Goal: Use online tool/utility: Utilize a website feature to perform a specific function

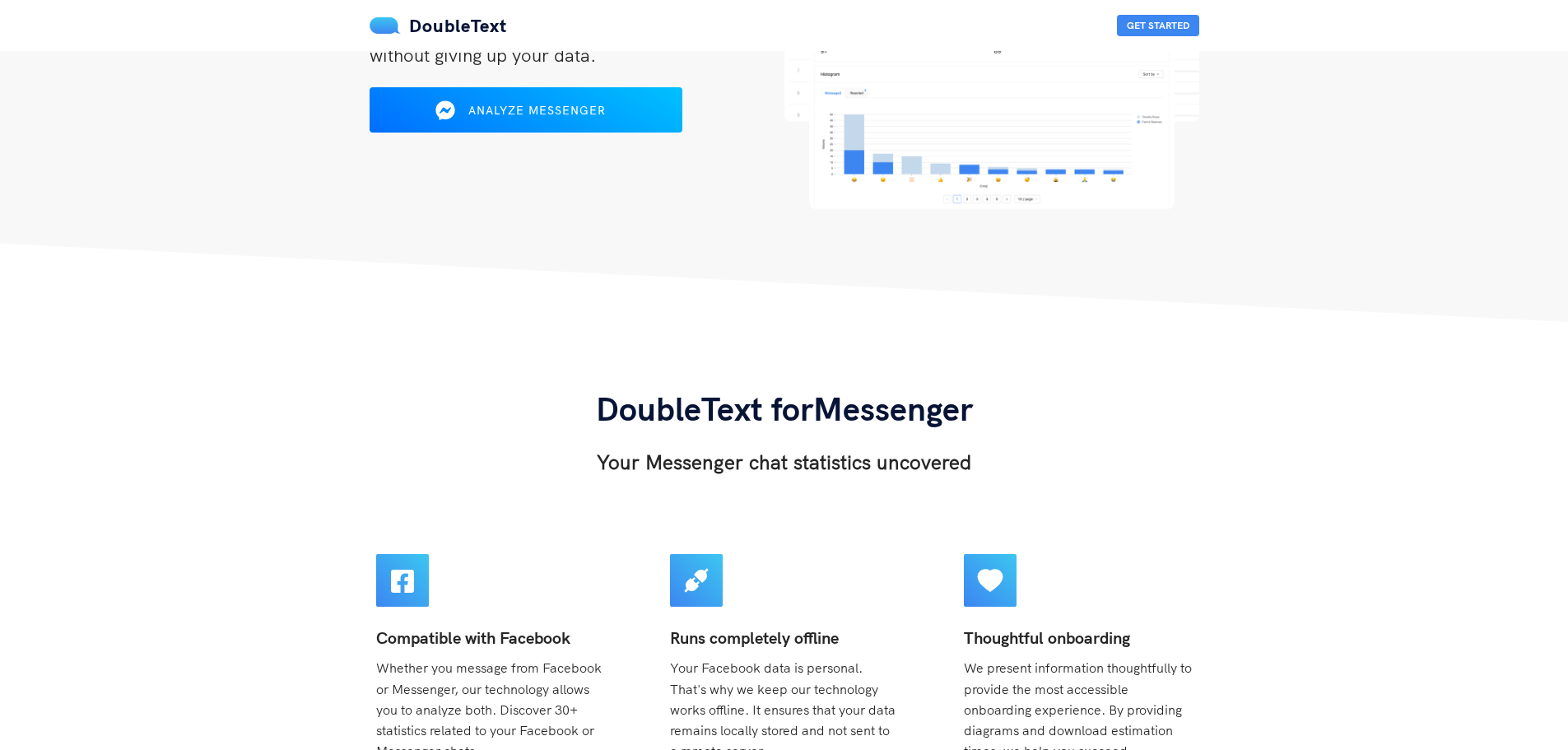
scroll to position [82, 0]
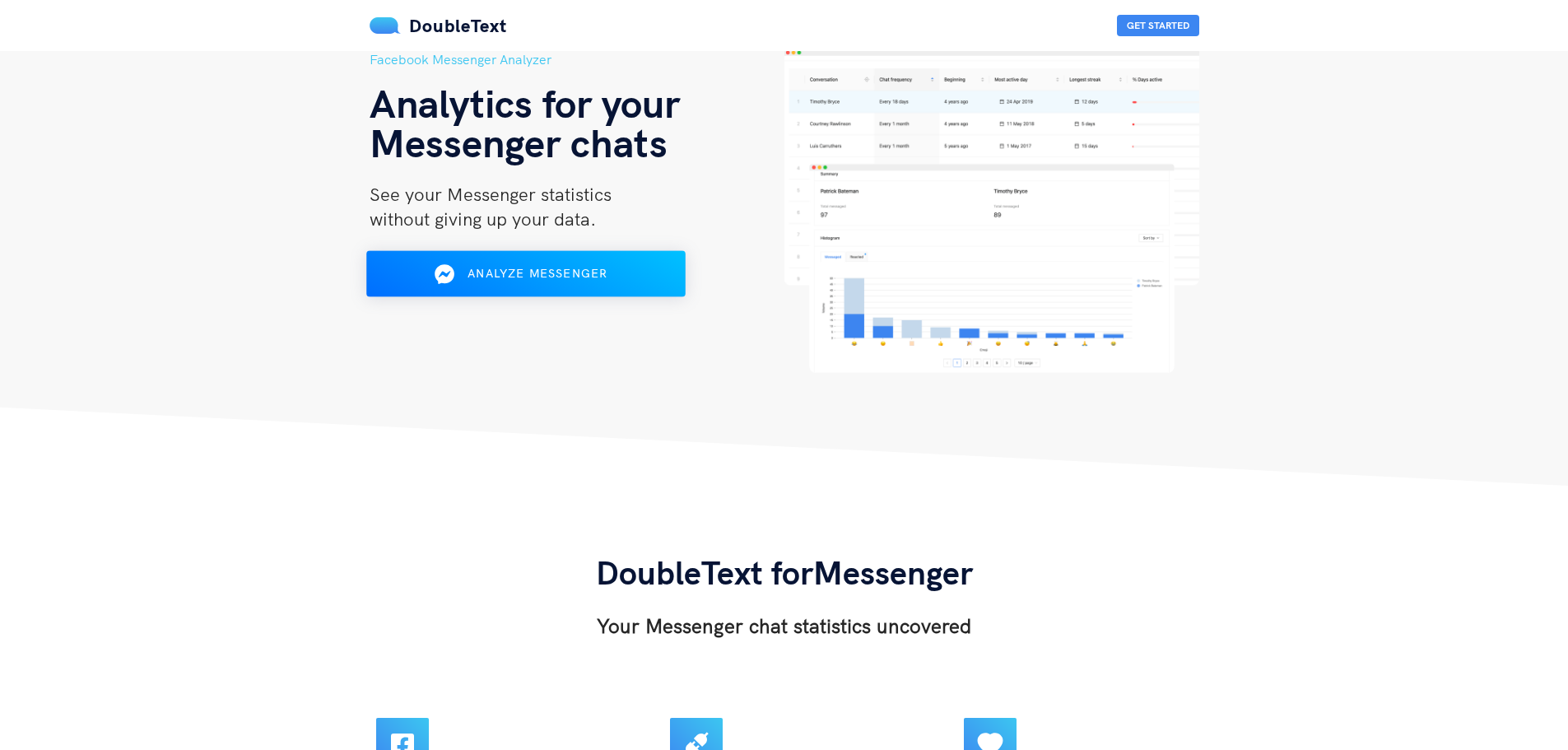
click at [490, 281] on div "Analyze Messenger" at bounding box center [525, 274] width 260 height 26
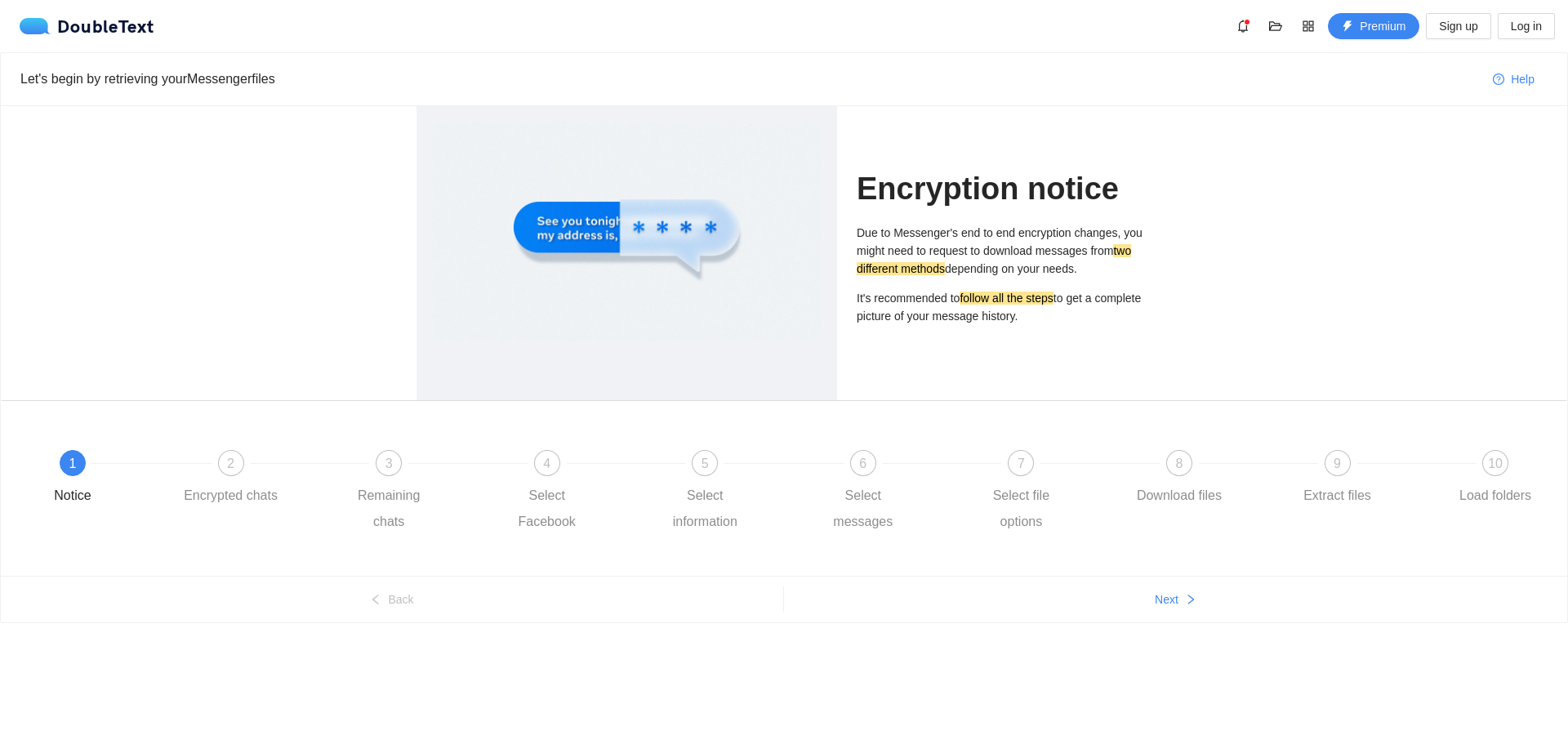
click at [777, 339] on div at bounding box center [627, 231] width 388 height 218
click at [1197, 599] on button "Next" at bounding box center [1176, 599] width 783 height 26
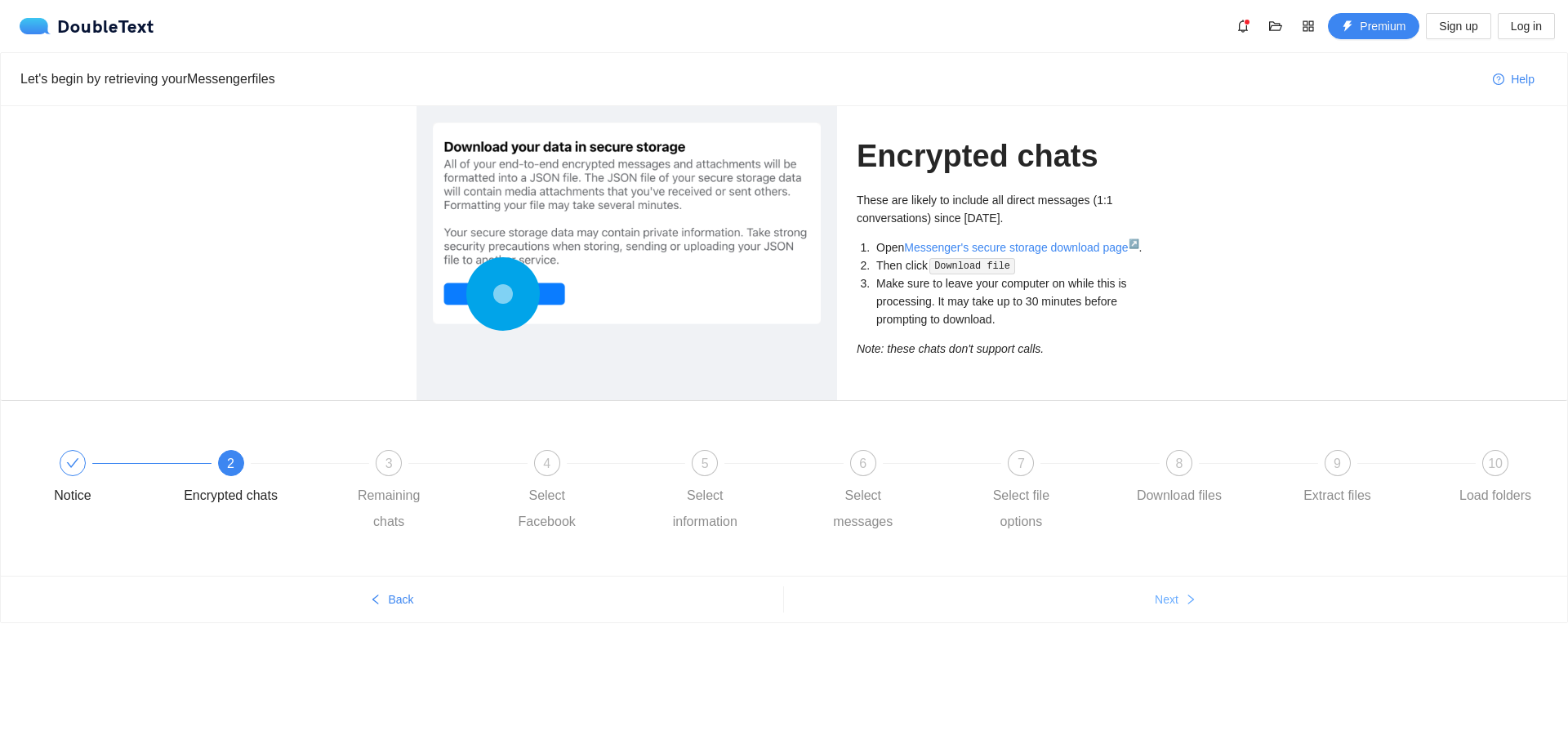
click at [1188, 599] on icon "right" at bounding box center [1190, 599] width 11 height 11
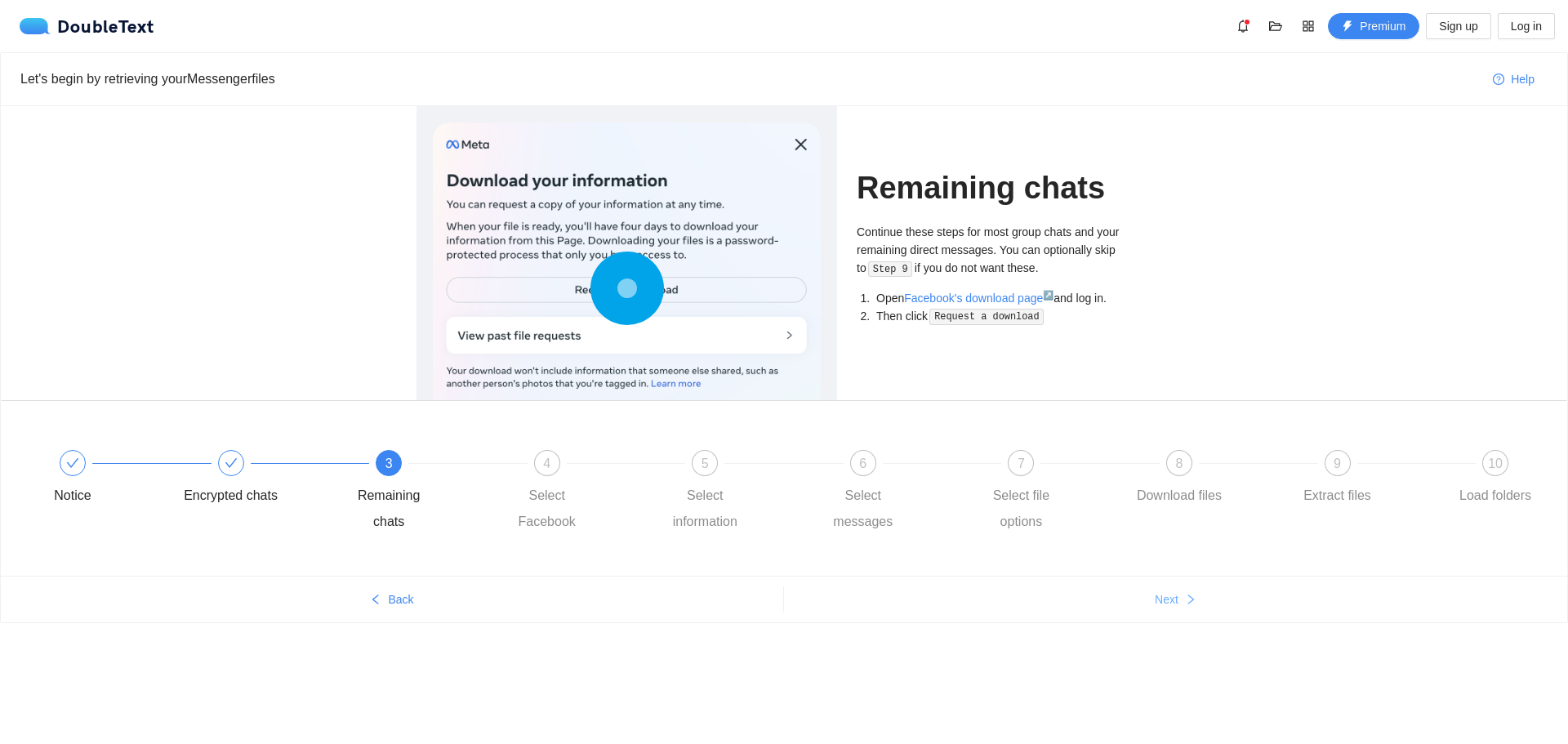
click at [1188, 599] on icon "right" at bounding box center [1190, 599] width 11 height 11
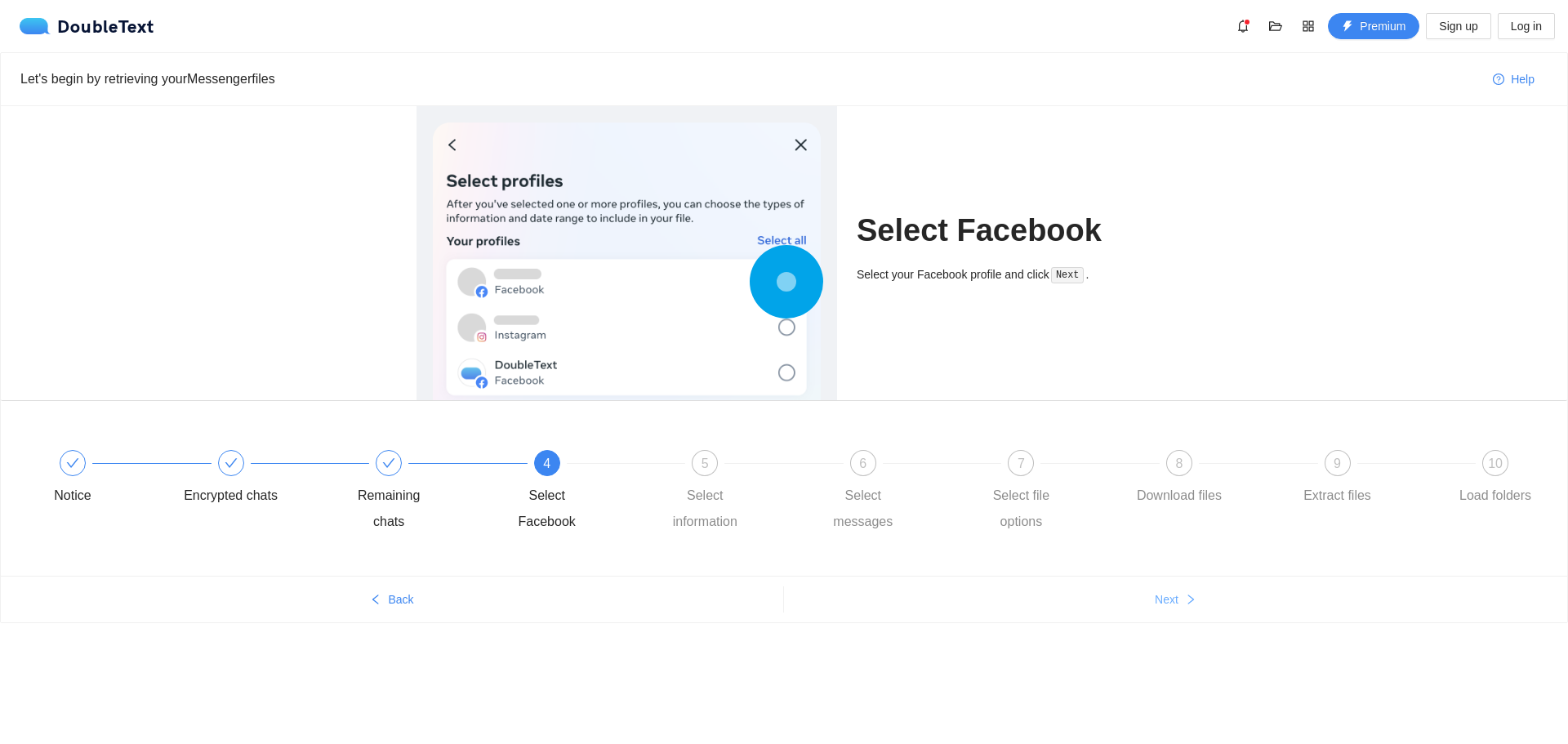
click at [1187, 599] on icon "right" at bounding box center [1190, 599] width 11 height 11
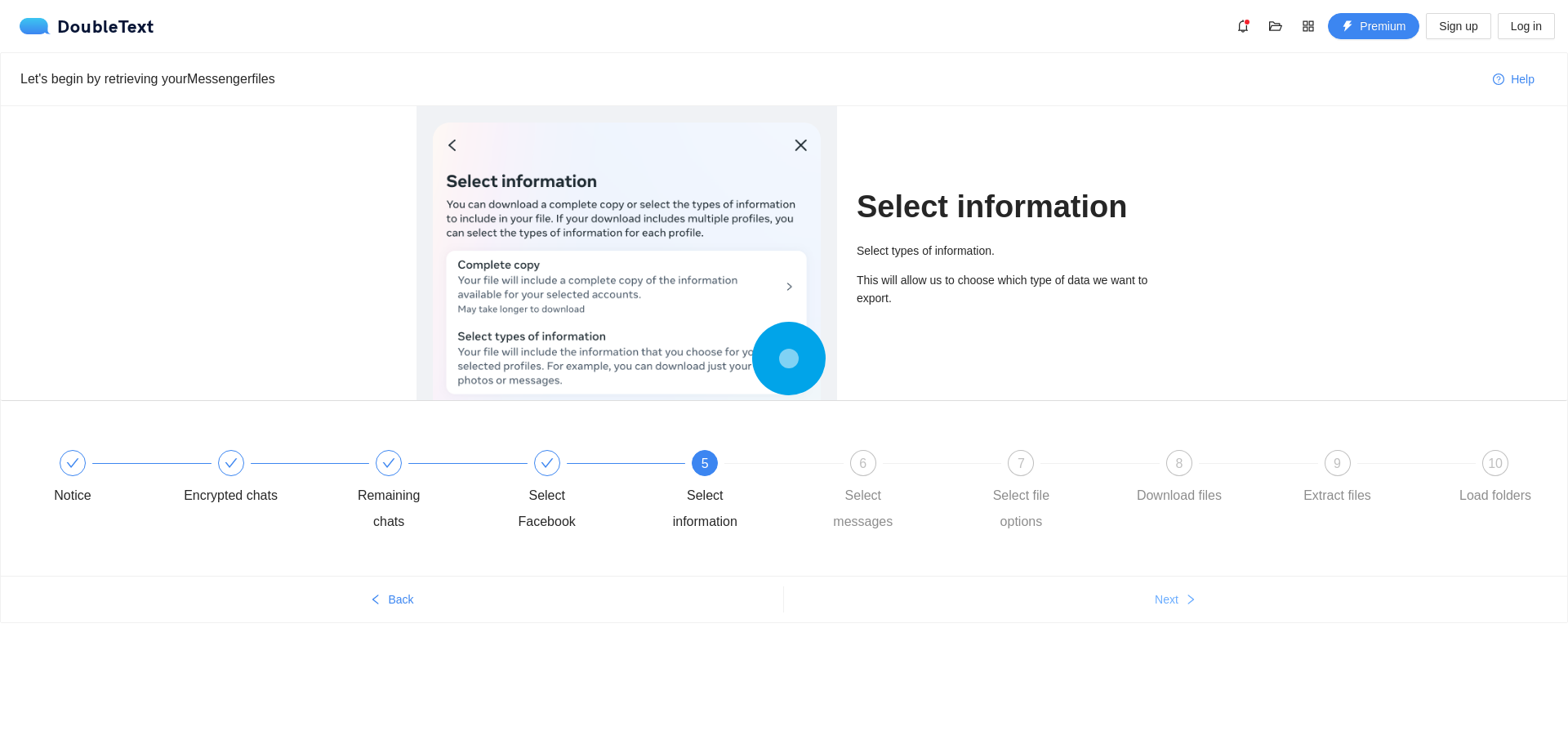
click at [1187, 599] on icon "right" at bounding box center [1190, 599] width 11 height 11
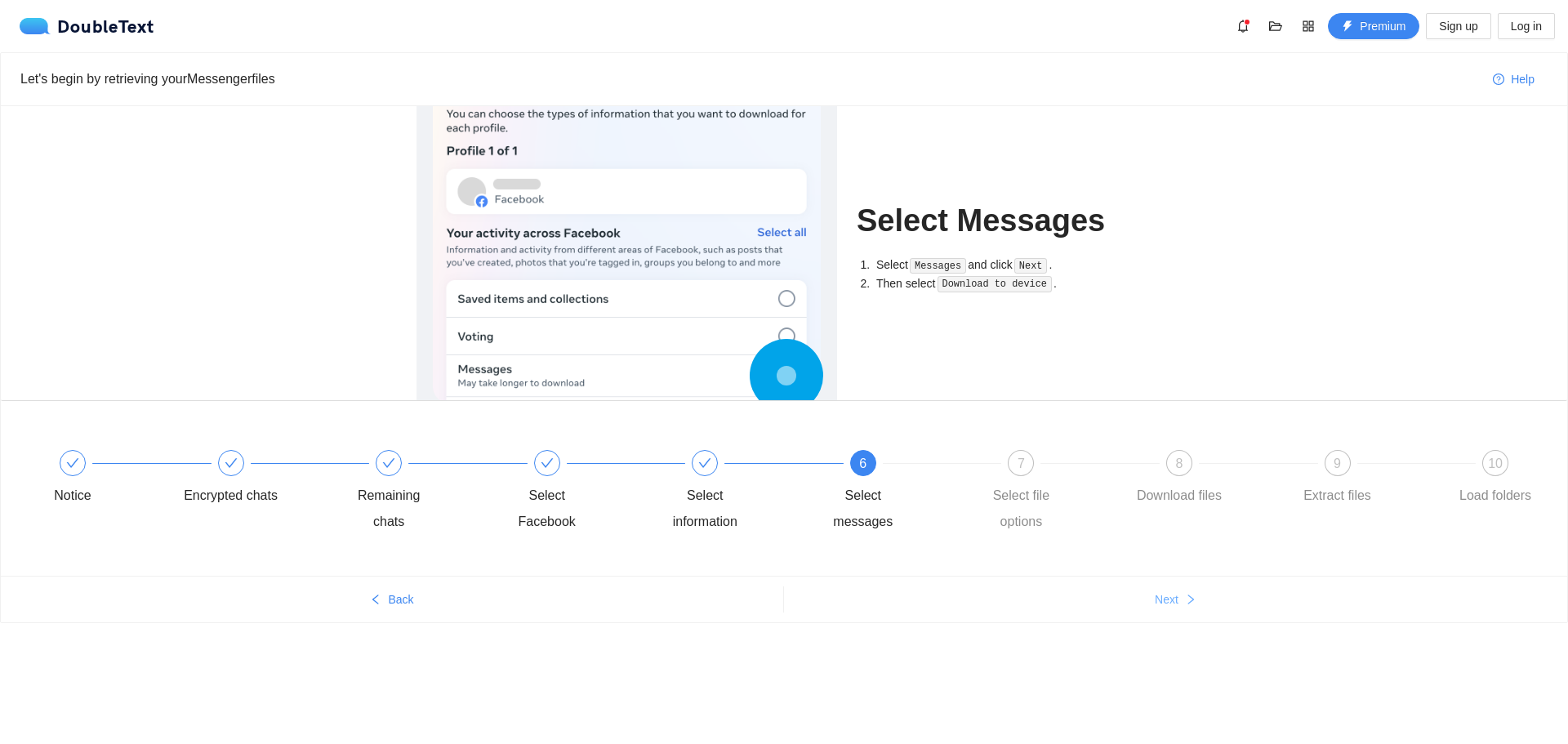
click at [1187, 599] on icon "right" at bounding box center [1190, 599] width 11 height 11
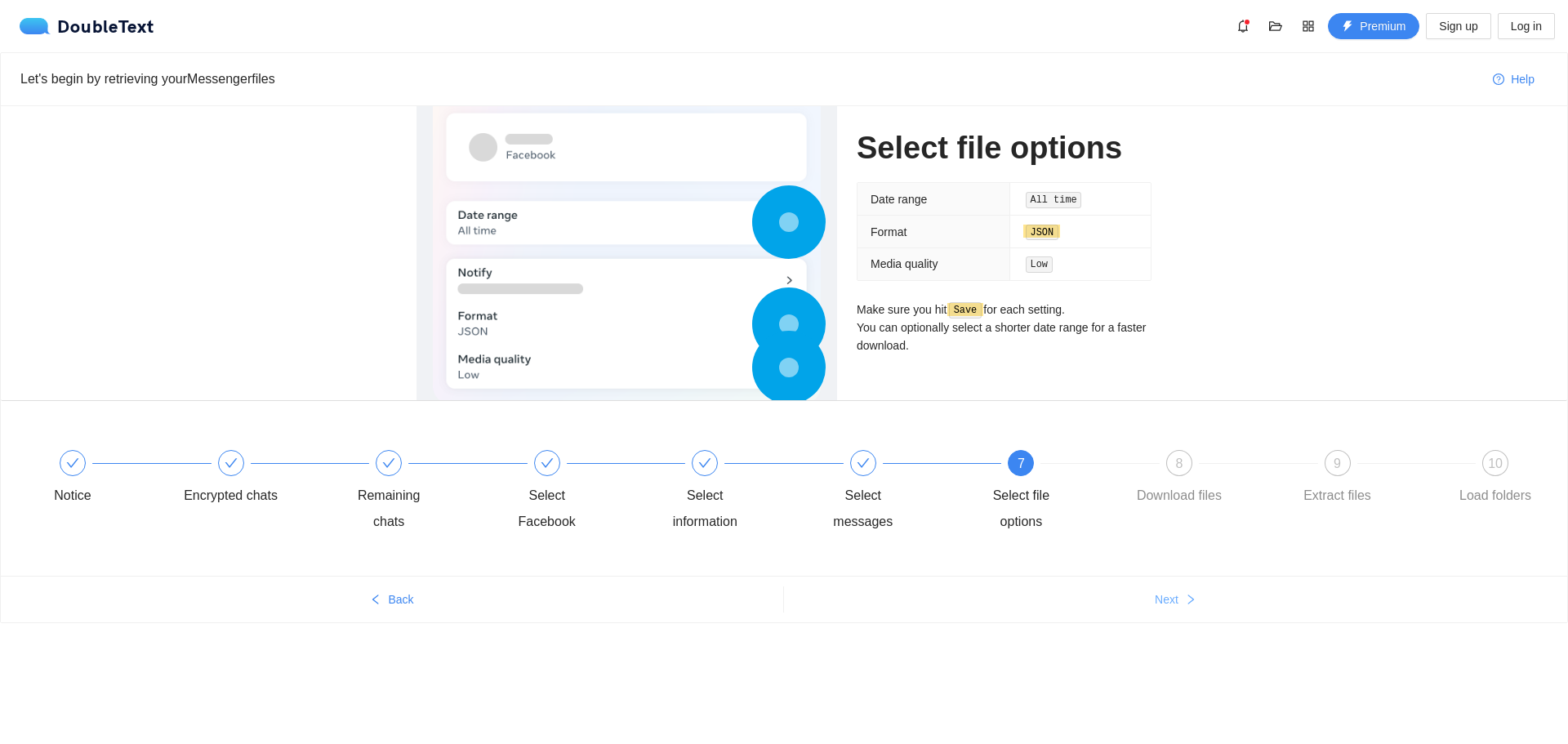
click at [1187, 599] on icon "right" at bounding box center [1190, 599] width 11 height 11
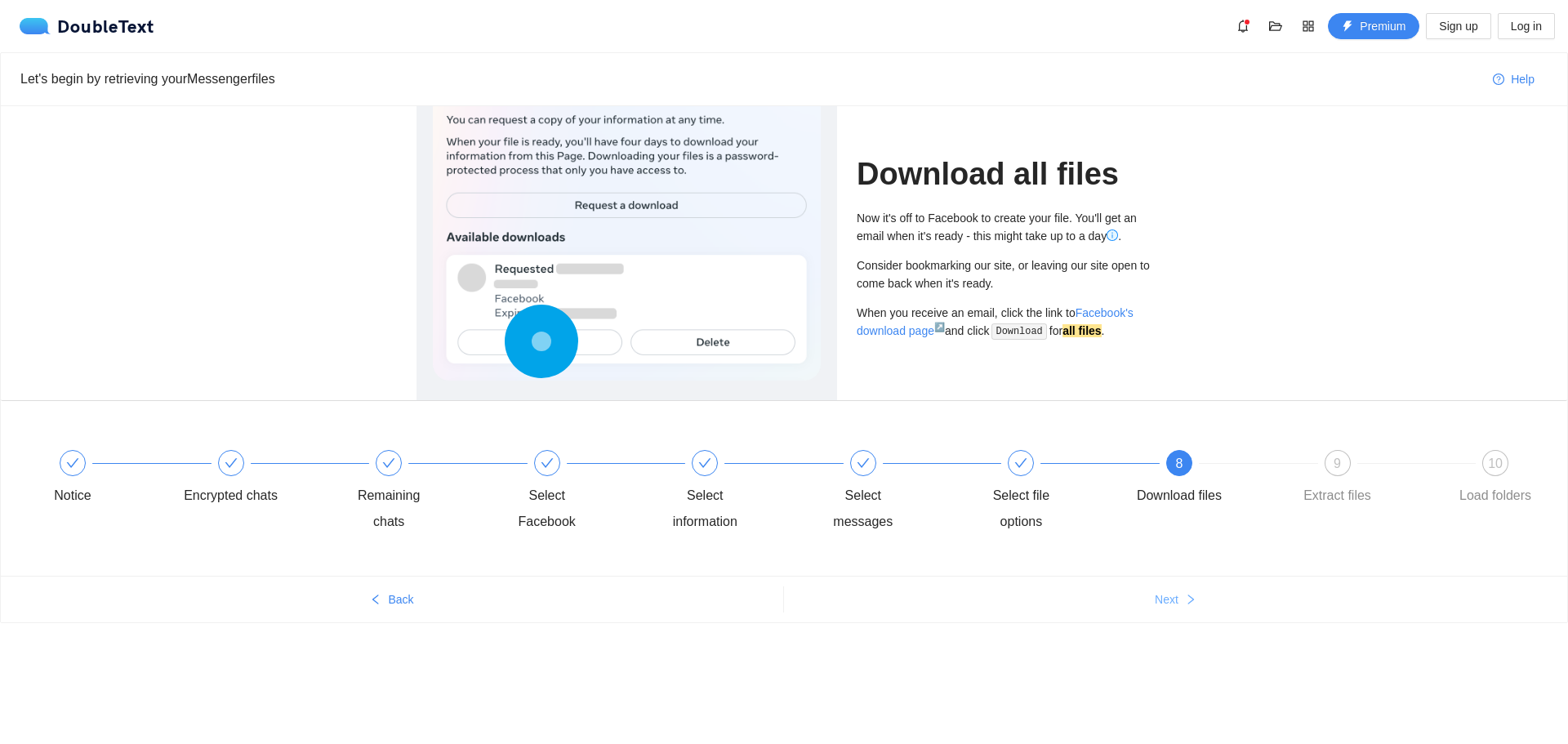
click at [1187, 599] on icon "right" at bounding box center [1190, 599] width 11 height 11
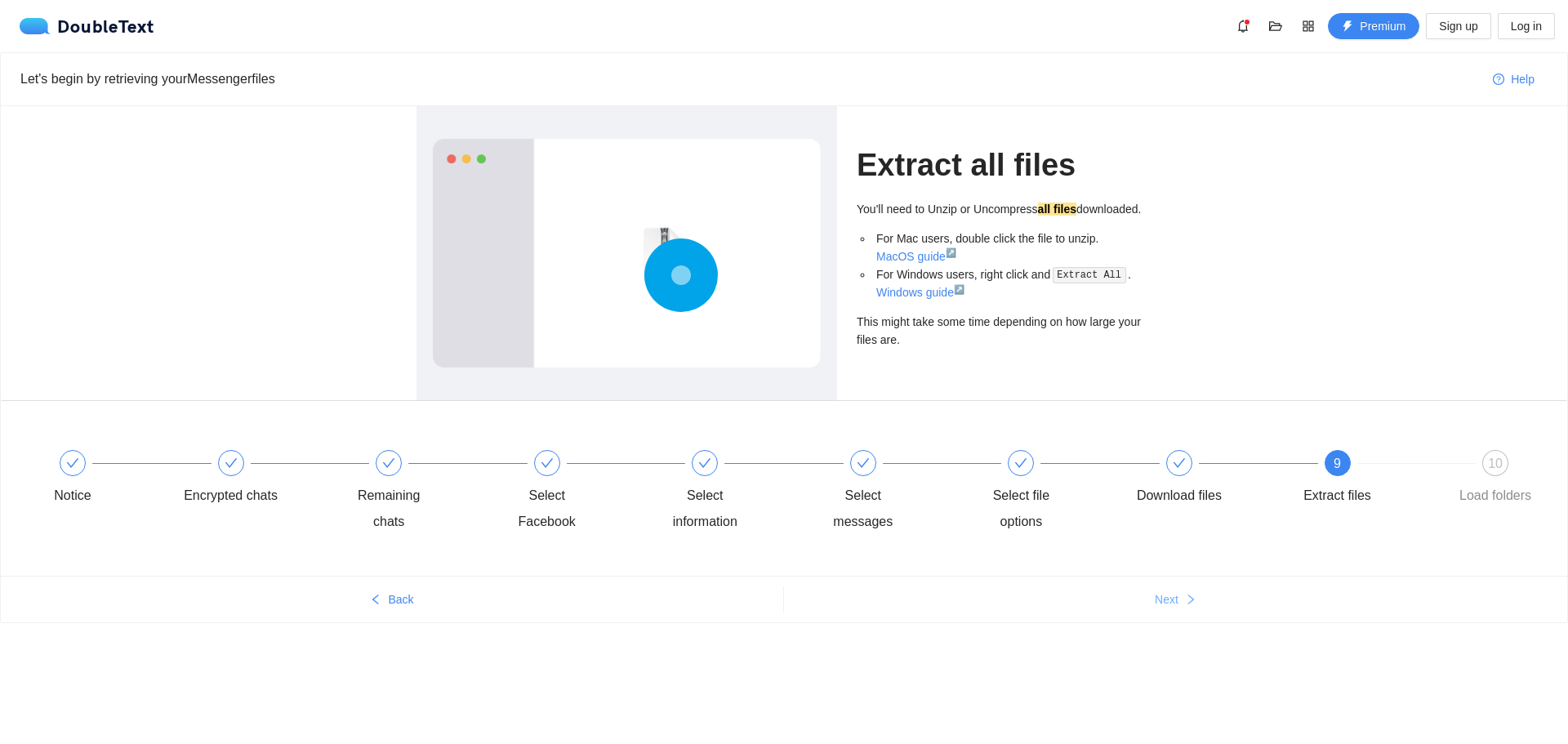
click at [1187, 599] on icon "right" at bounding box center [1190, 599] width 11 height 11
